Goal: Information Seeking & Learning: Learn about a topic

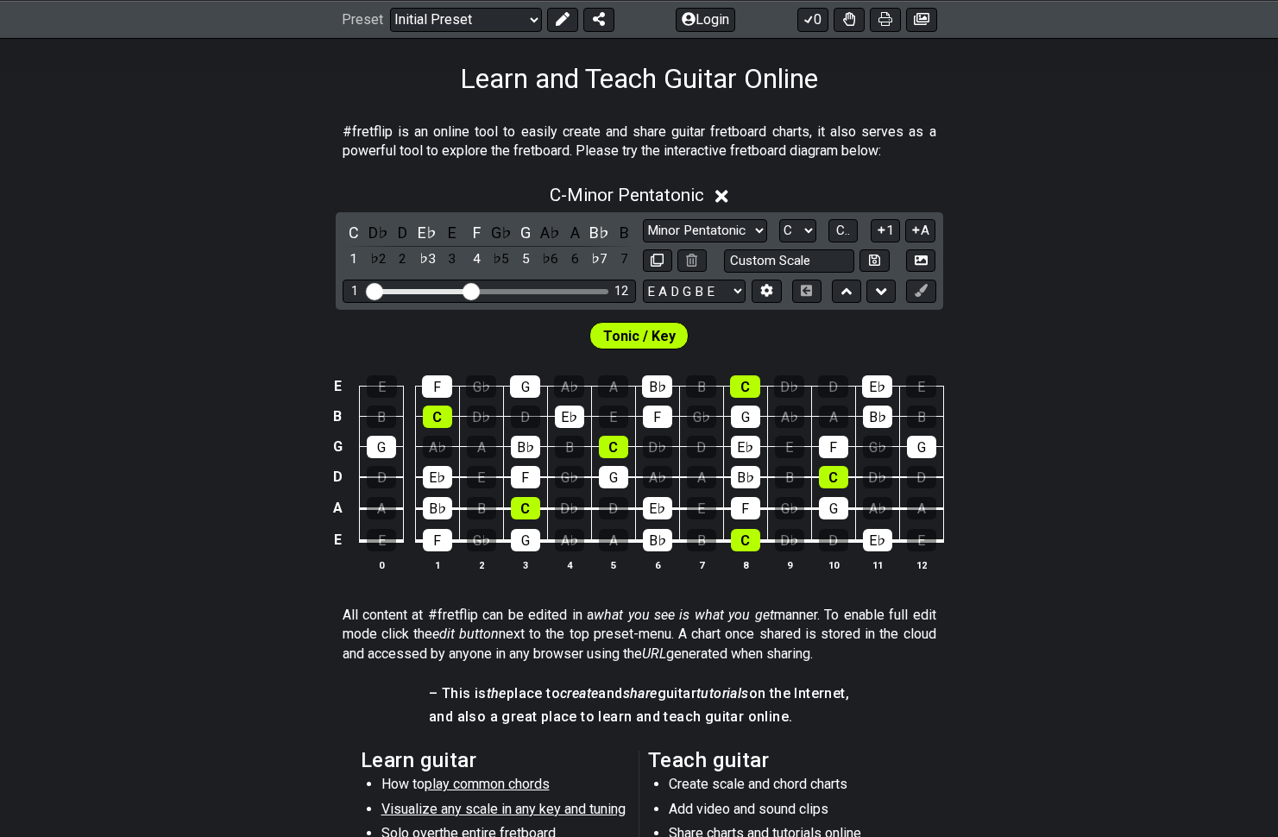
scroll to position [283, 0]
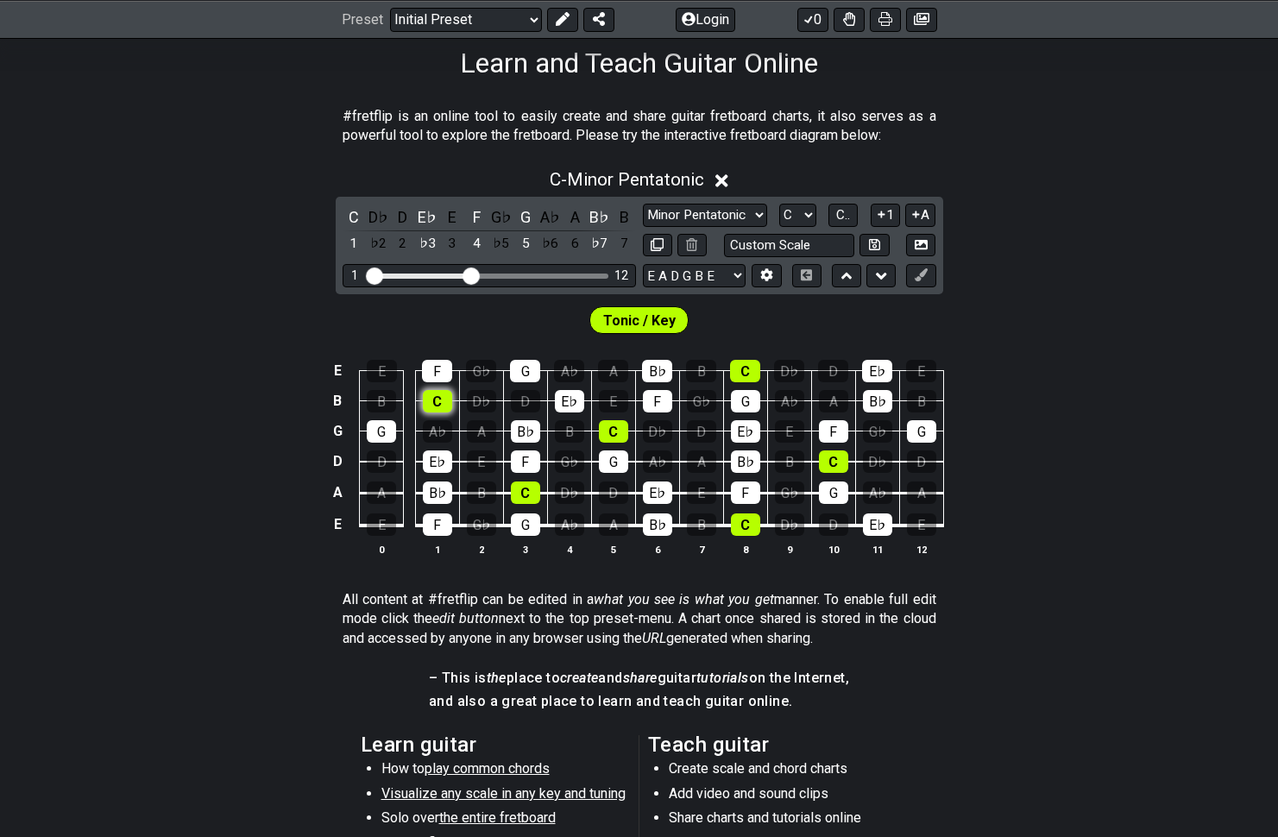
click at [438, 399] on div "C" at bounding box center [437, 401] width 29 height 22
click at [468, 427] on div "A" at bounding box center [481, 431] width 29 height 22
click at [431, 428] on div "A♭" at bounding box center [437, 431] width 29 height 22
click at [486, 427] on div "A" at bounding box center [481, 431] width 29 height 22
click at [439, 424] on div "A♭" at bounding box center [437, 431] width 29 height 22
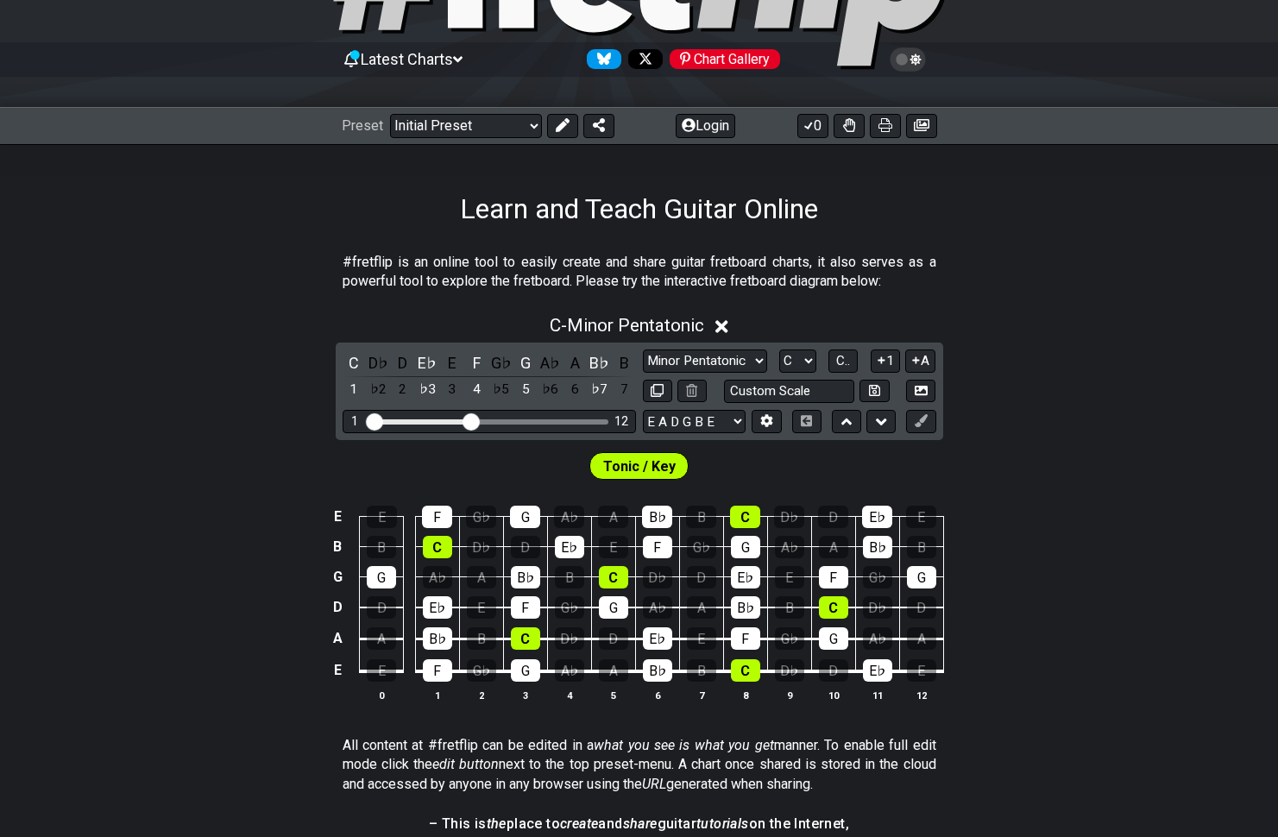
scroll to position [174, 0]
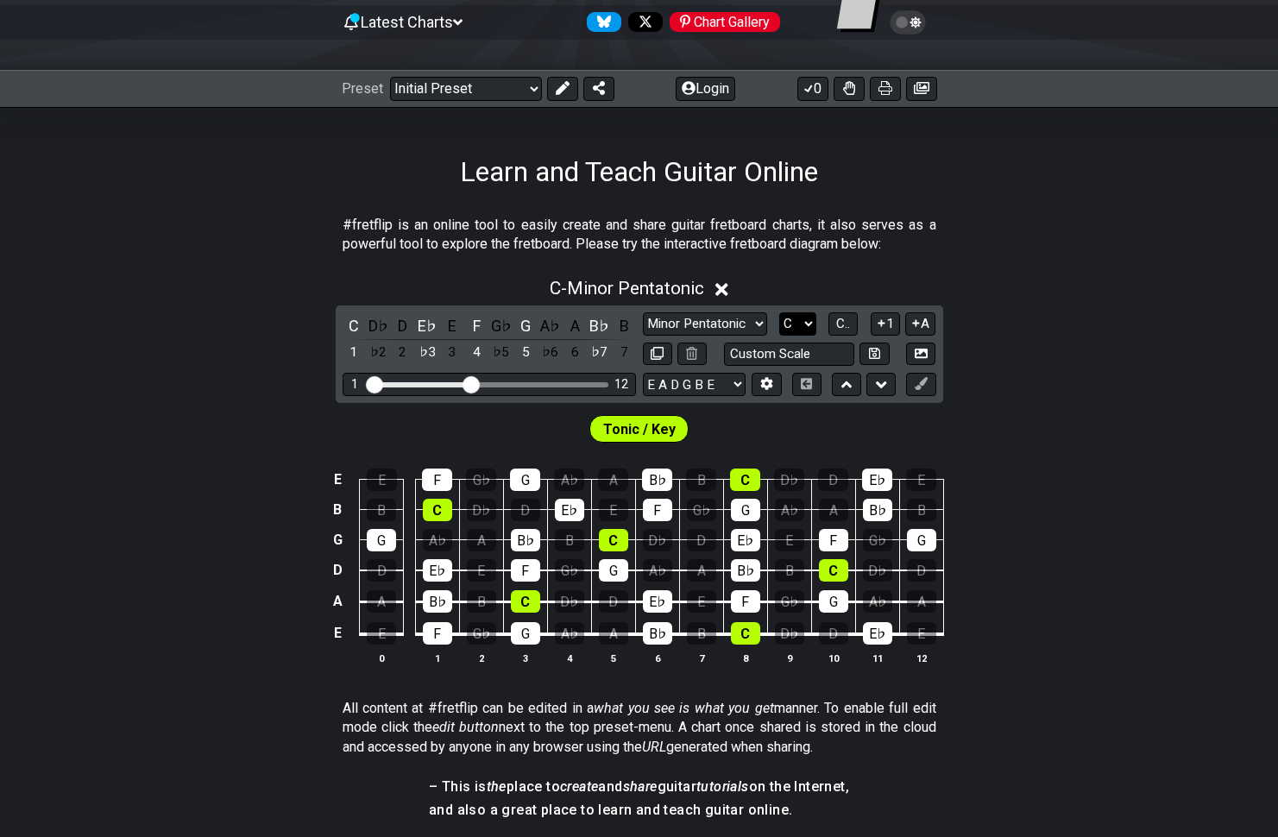
select select "C#"
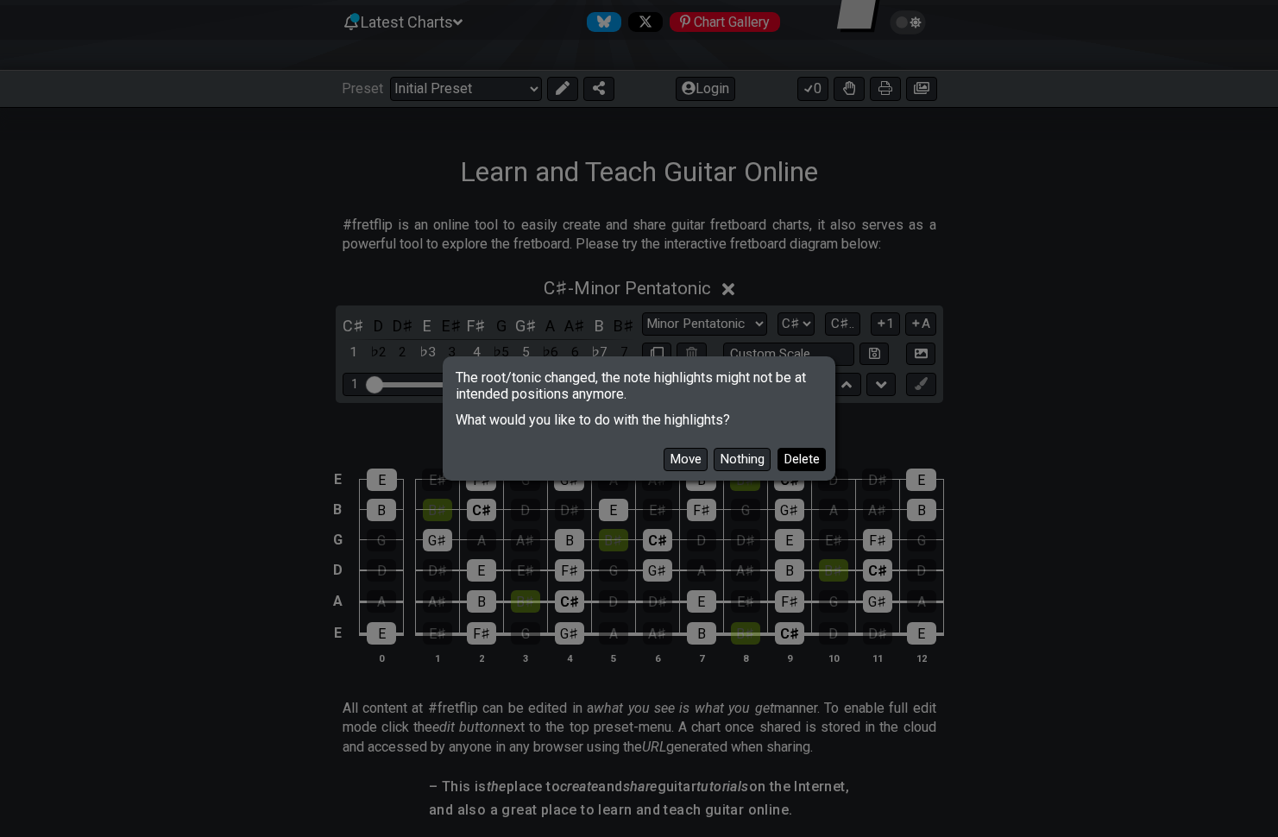
click at [789, 455] on button "Delete" at bounding box center [801, 459] width 48 height 23
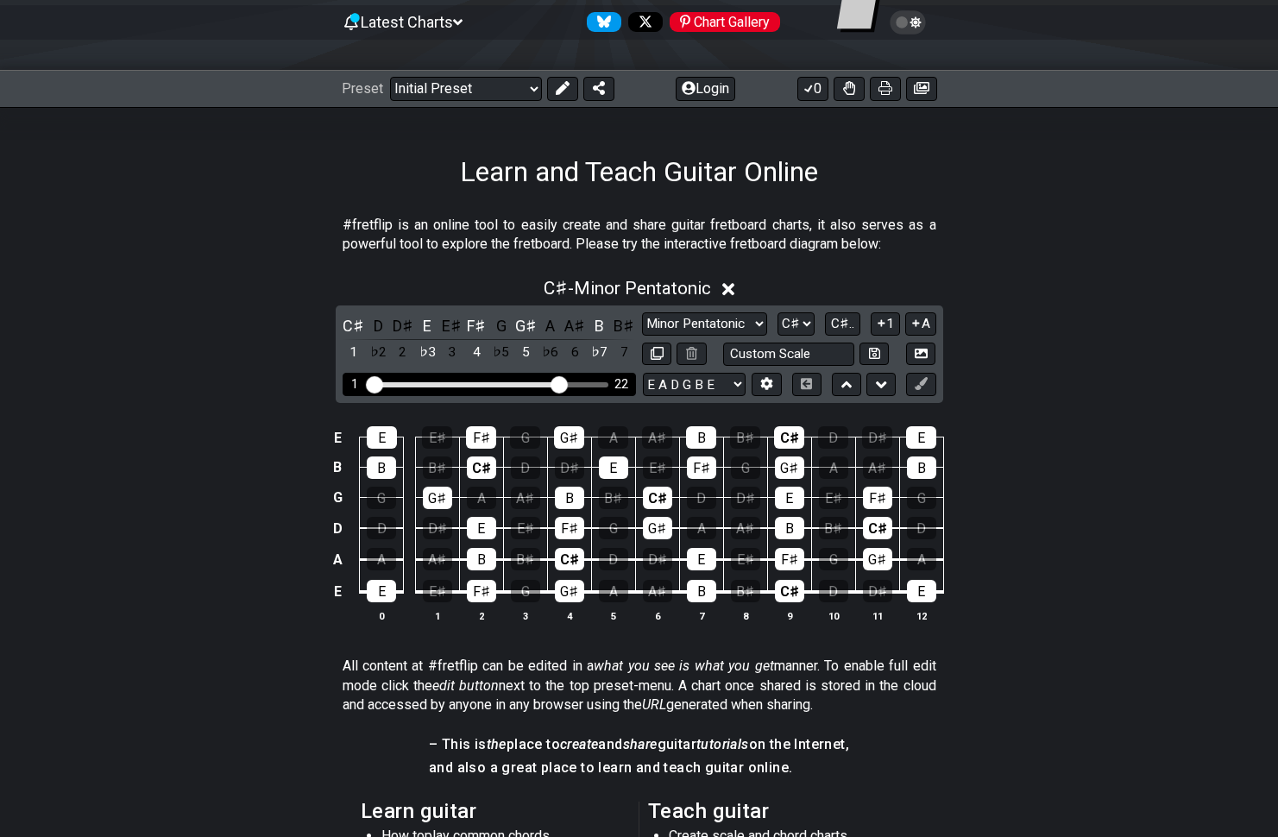
drag, startPoint x: 476, startPoint y: 384, endPoint x: 558, endPoint y: 383, distance: 82.0
click at [558, 383] on input "Visible fret range" at bounding box center [489, 383] width 245 height 0
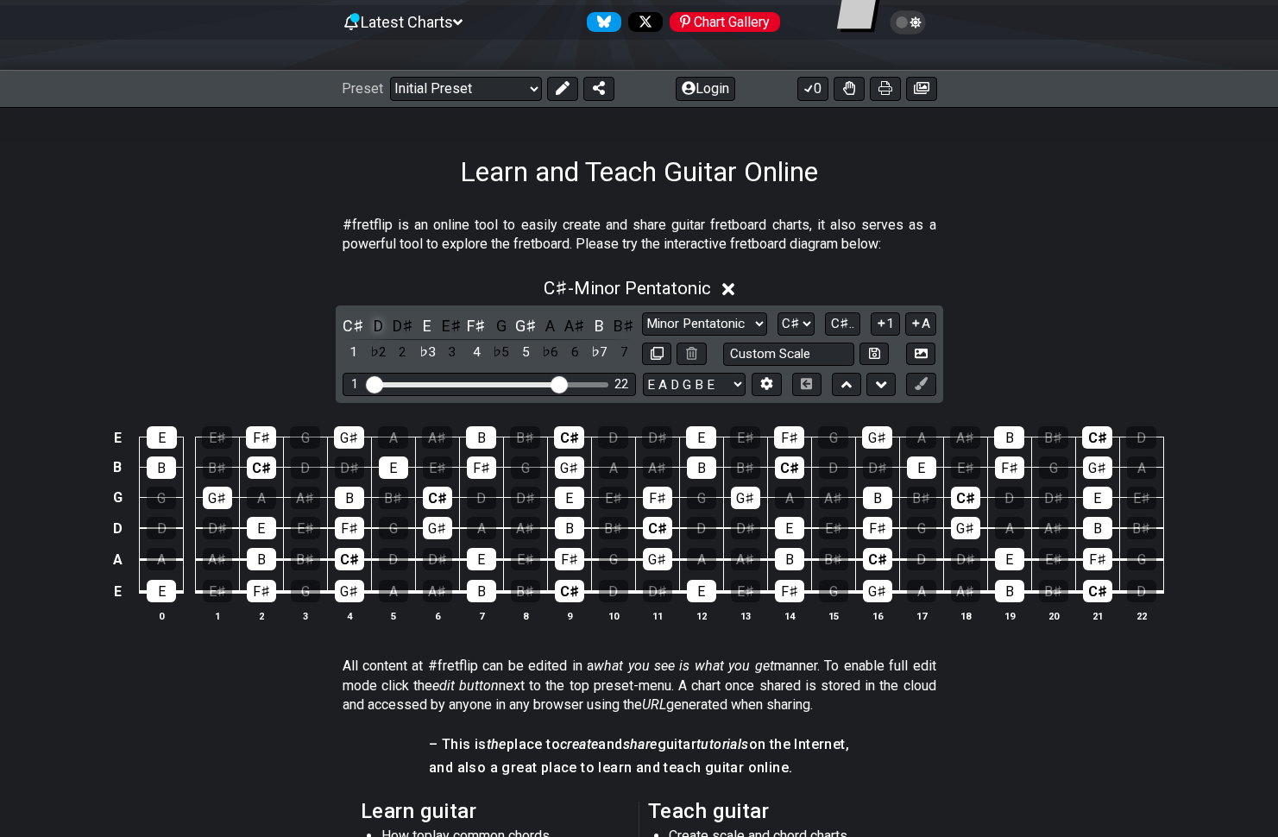
click at [380, 323] on div "D" at bounding box center [378, 325] width 22 height 23
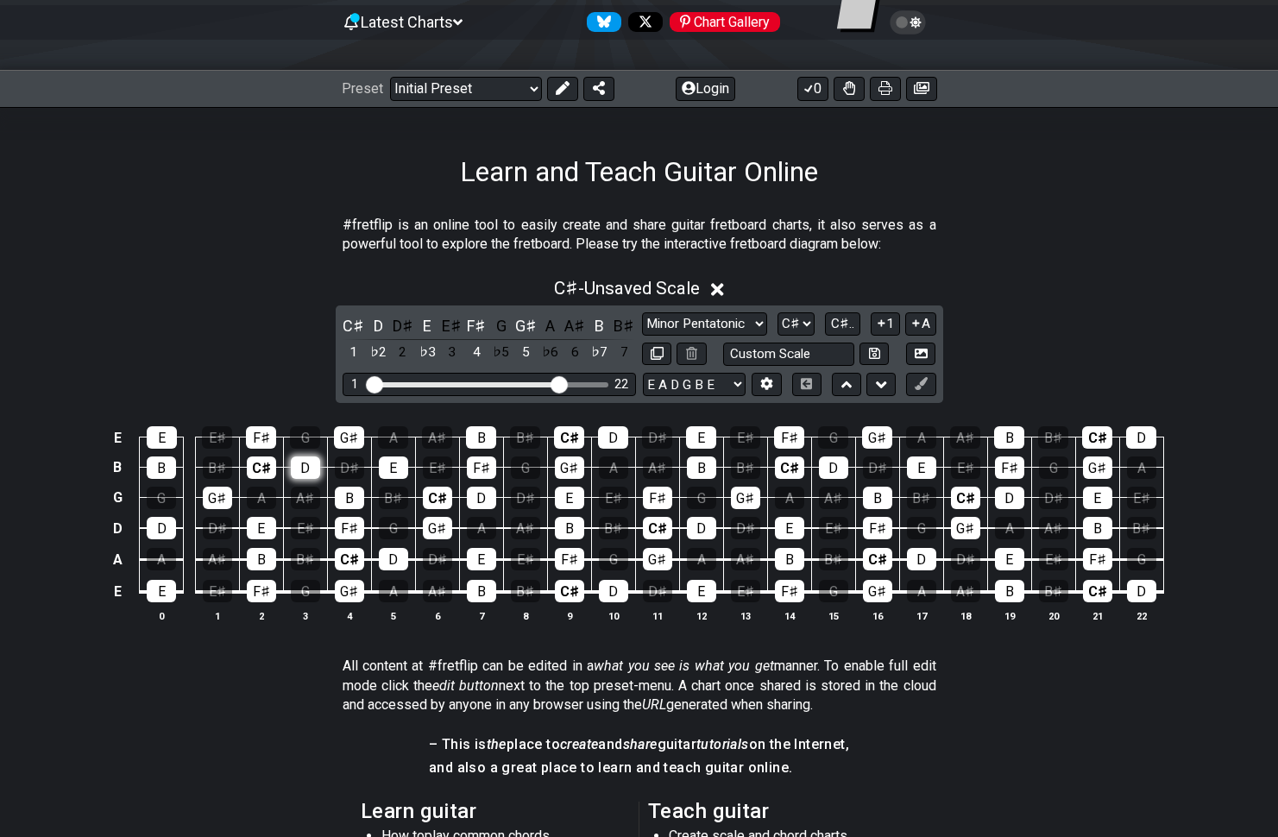
click at [302, 461] on div "D" at bounding box center [305, 467] width 29 height 22
click at [302, 468] on div "D" at bounding box center [305, 467] width 29 height 22
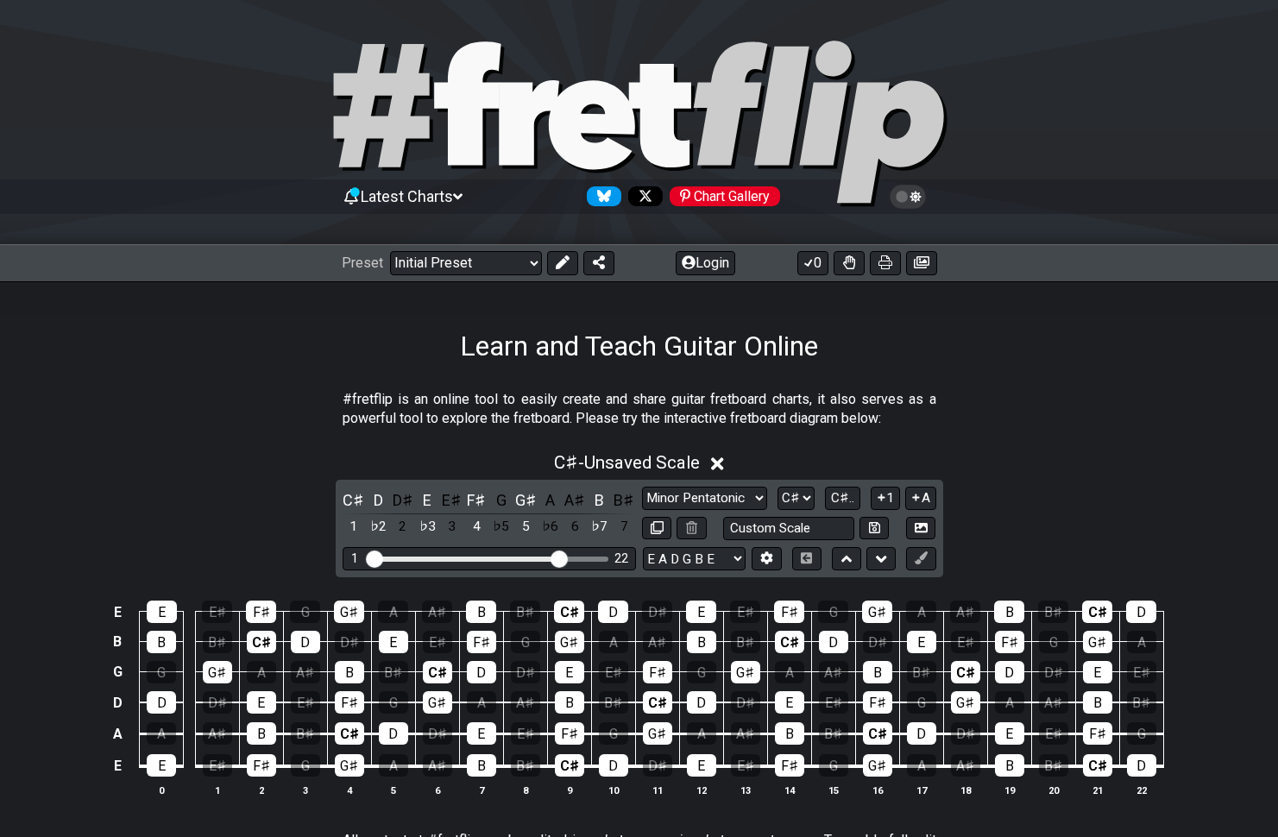
scroll to position [0, 0]
select select "/welcome"
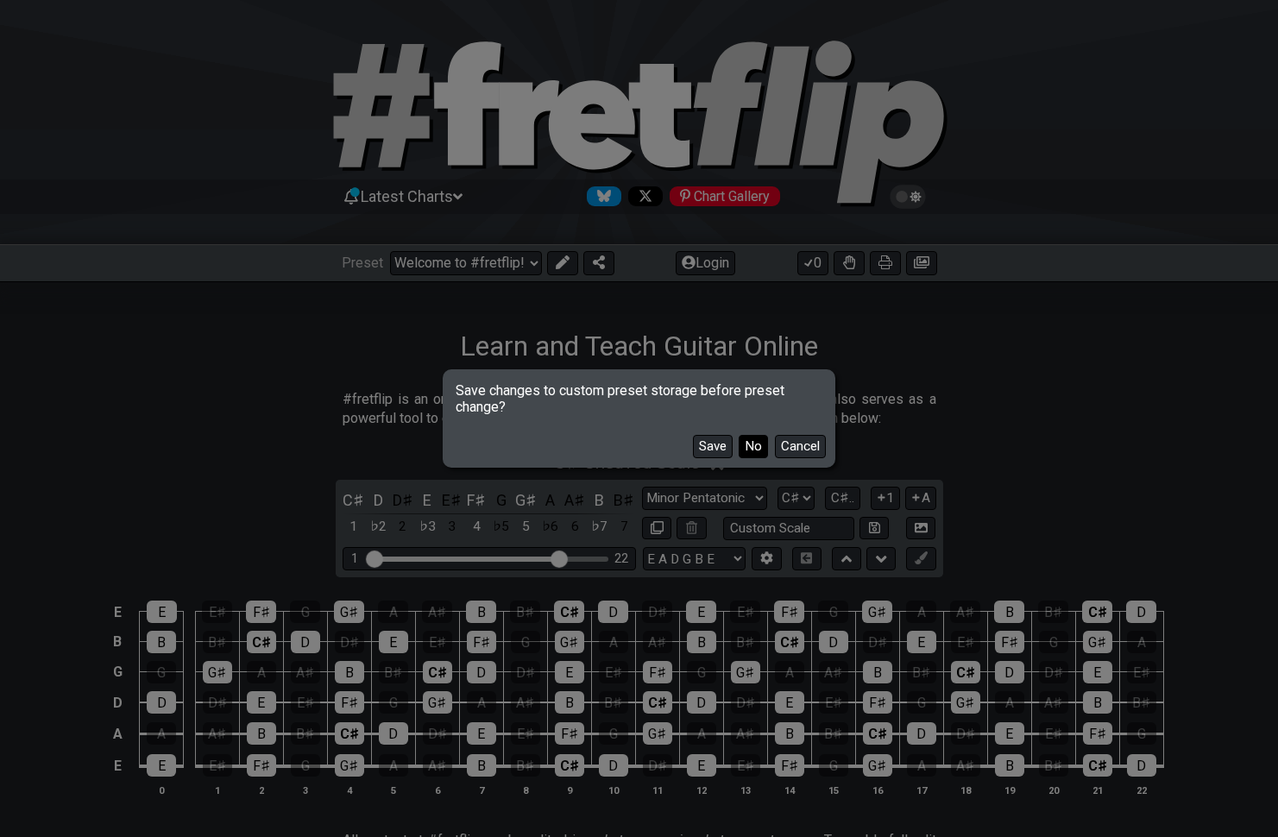
click at [752, 444] on button "No" at bounding box center [752, 446] width 29 height 23
select select "C"
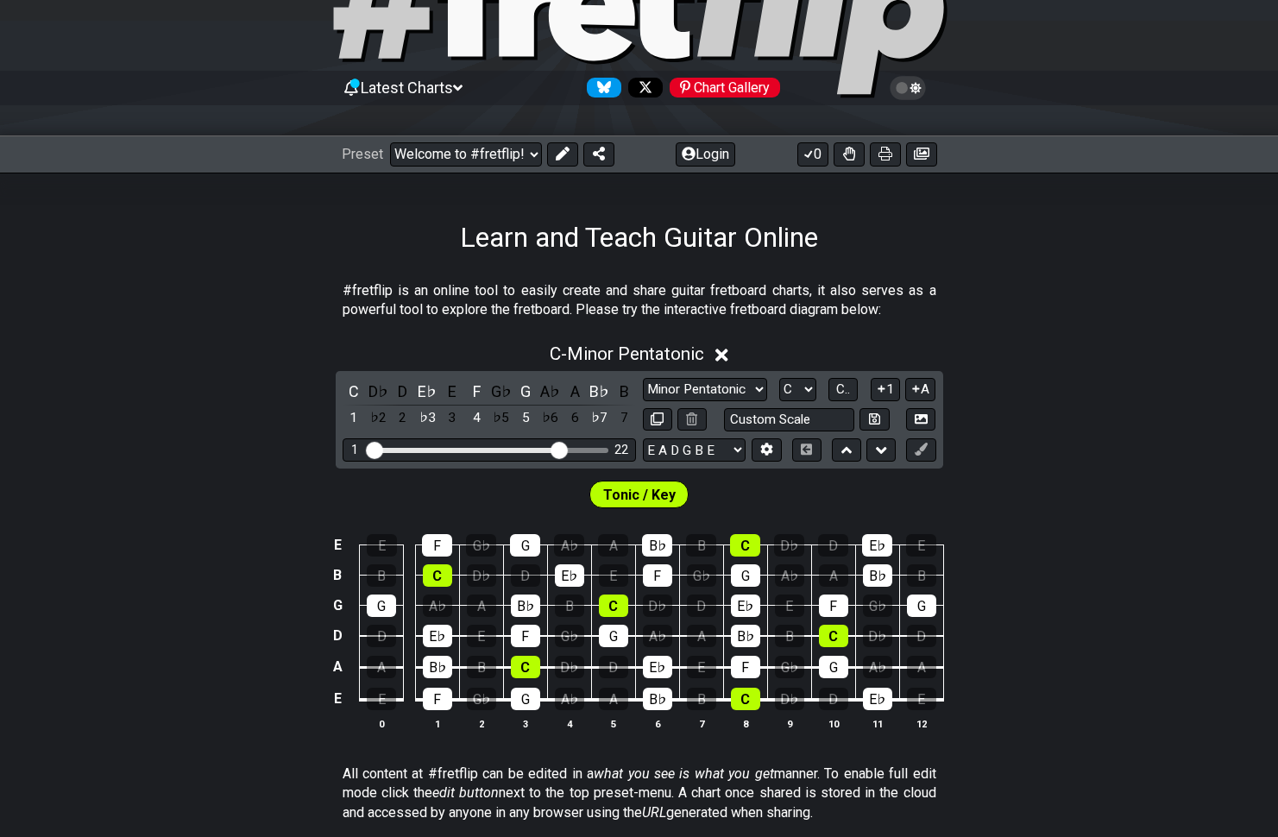
scroll to position [39, 0]
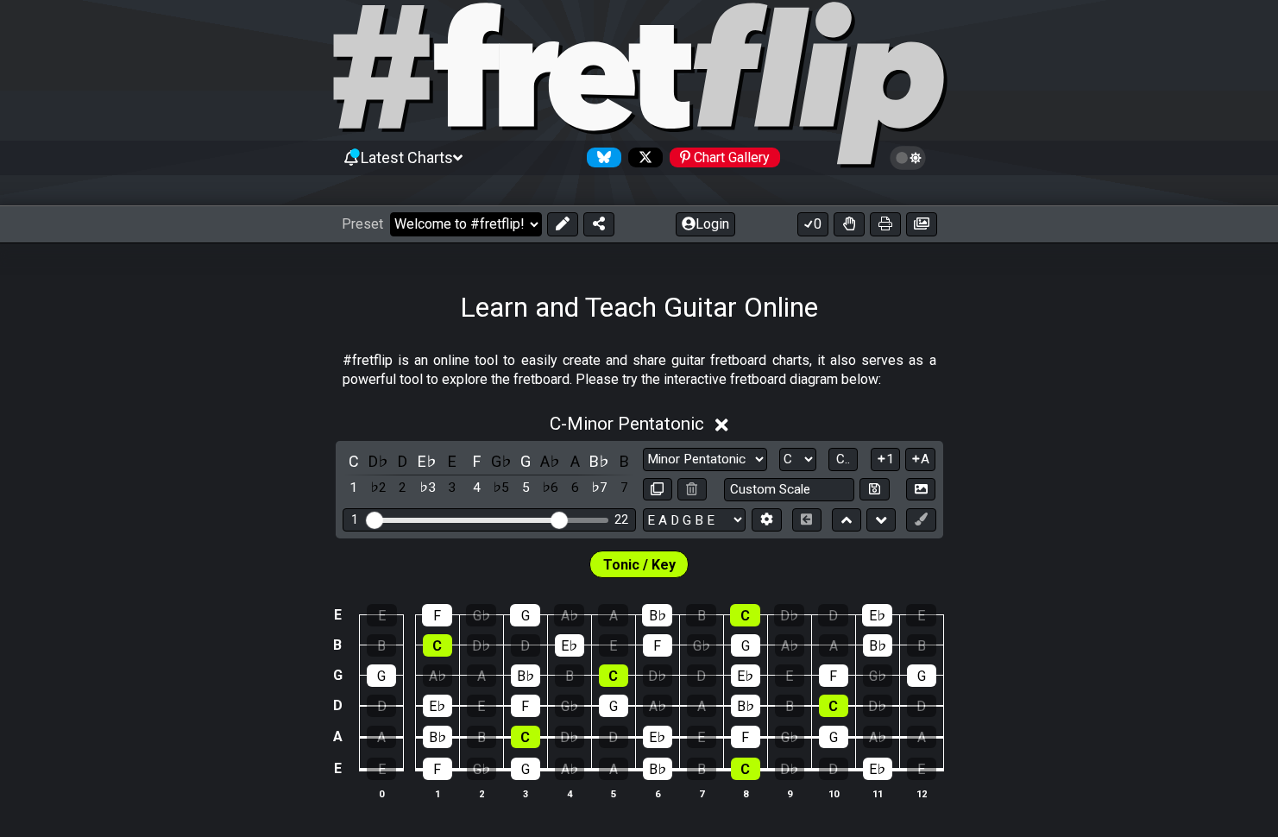
select select "/major-pentatonic"
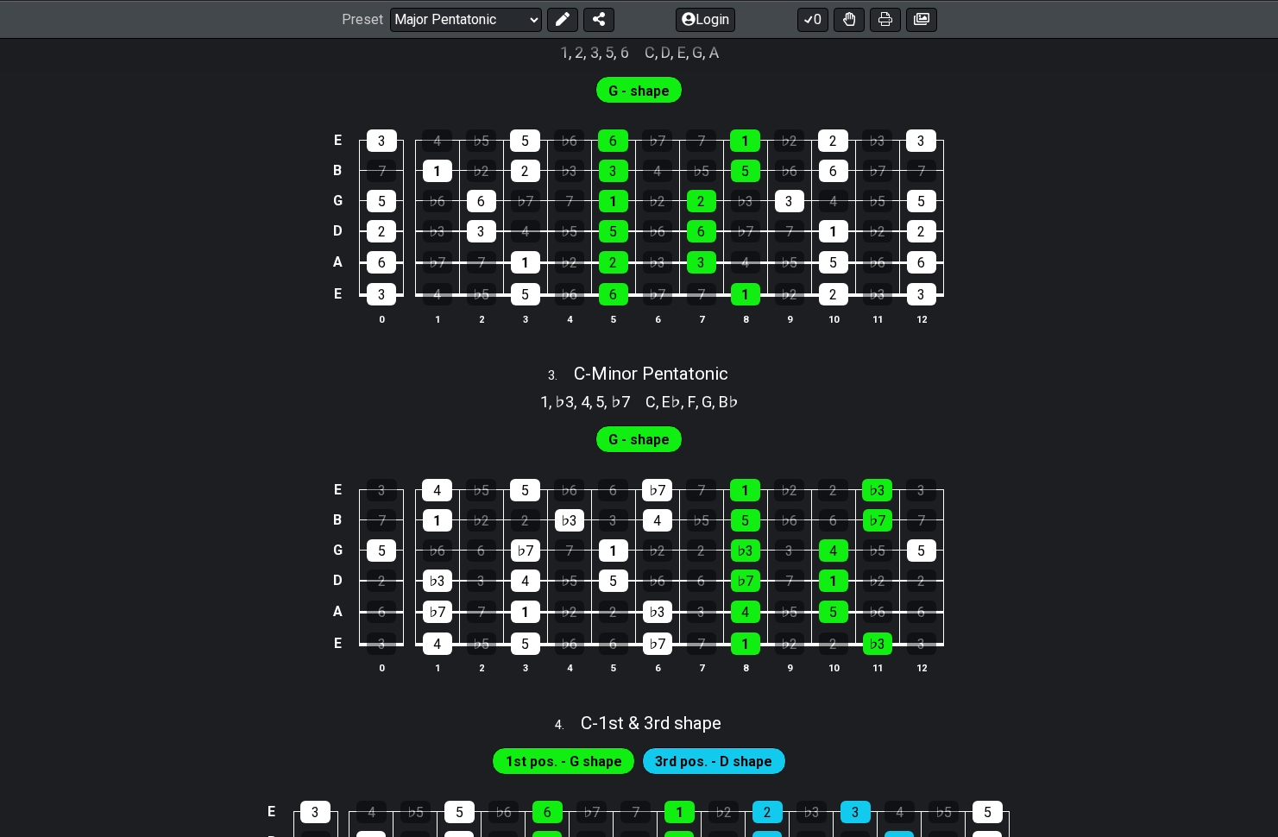
scroll to position [710, 0]
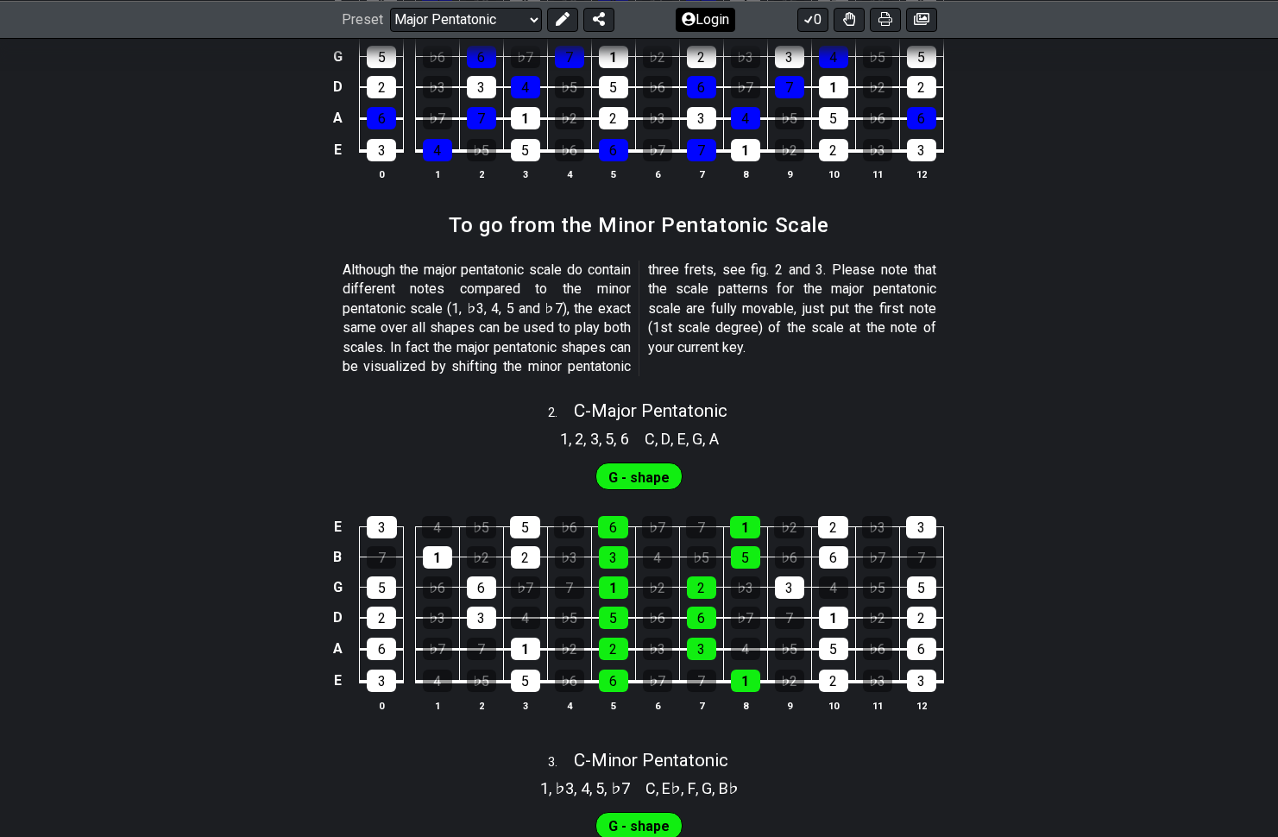
drag, startPoint x: 480, startPoint y: 233, endPoint x: 697, endPoint y: 16, distance: 306.8
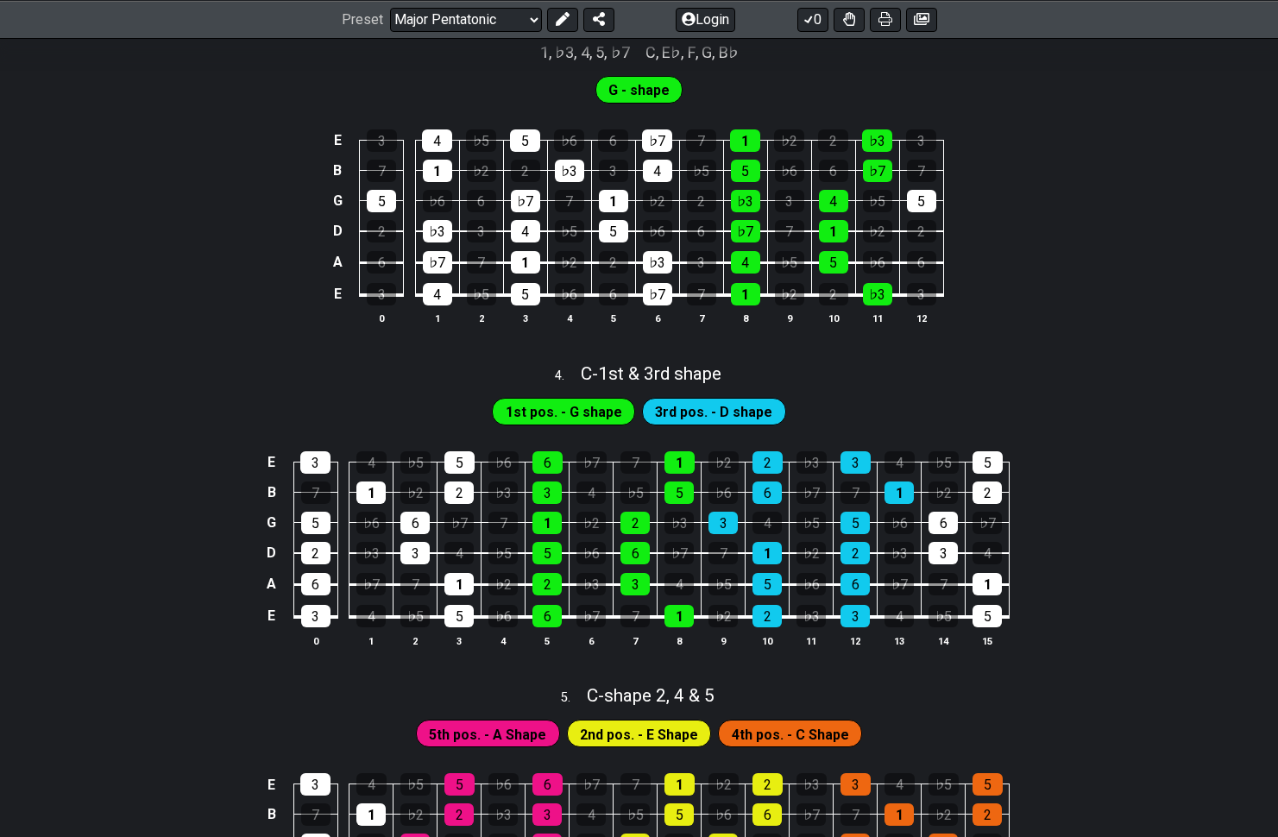
scroll to position [1377, 0]
